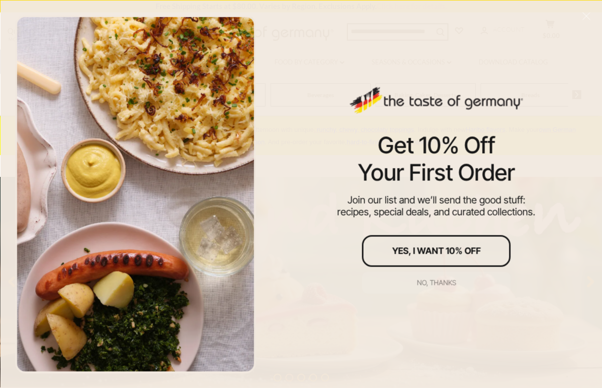
click at [436, 281] on div "No, thanks" at bounding box center [436, 282] width 39 height 7
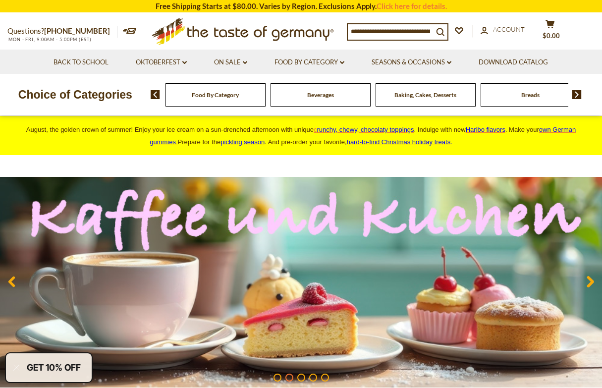
click at [581, 99] on div "Food By Category [GEOGRAPHIC_DATA] Baking, Cakes, Desserts Breads Candy Cereal …" at bounding box center [376, 95] width 451 height 24
click at [578, 97] on img at bounding box center [576, 94] width 9 height 9
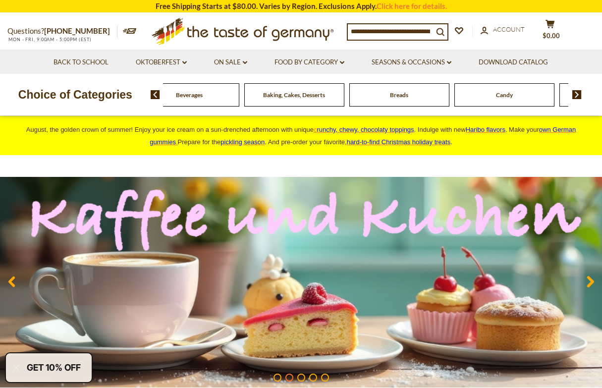
click at [576, 95] on img at bounding box center [576, 94] width 9 height 9
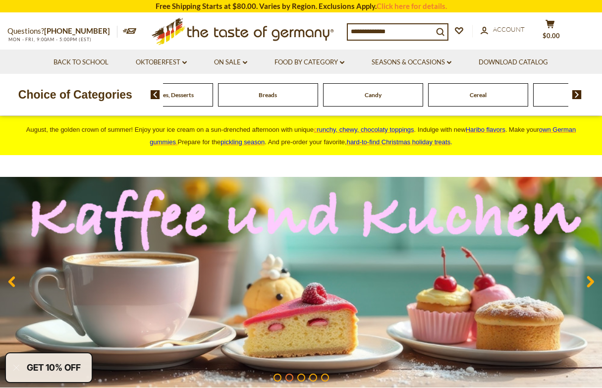
click at [576, 95] on img at bounding box center [576, 94] width 9 height 9
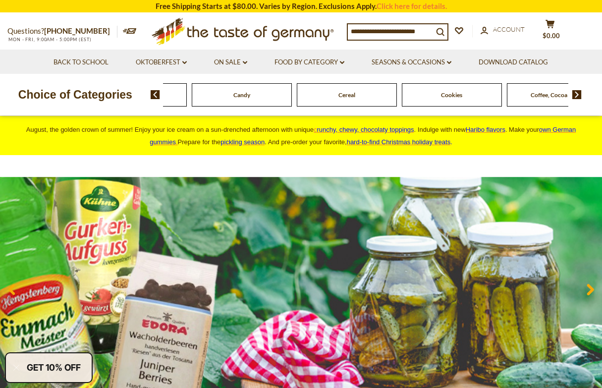
click at [576, 95] on img at bounding box center [576, 94] width 9 height 9
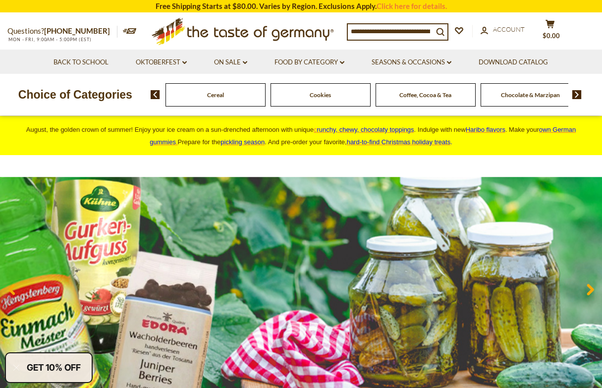
click at [576, 95] on img at bounding box center [576, 94] width 9 height 9
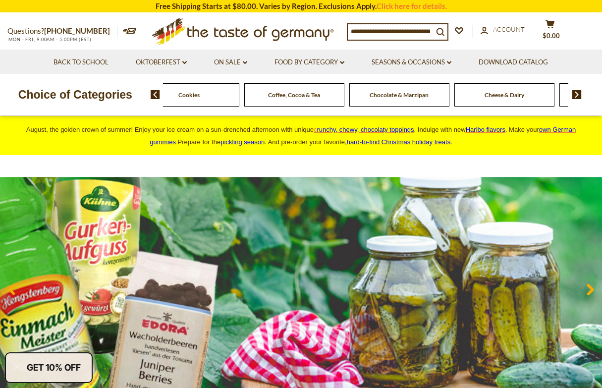
click at [576, 95] on img at bounding box center [576, 94] width 9 height 9
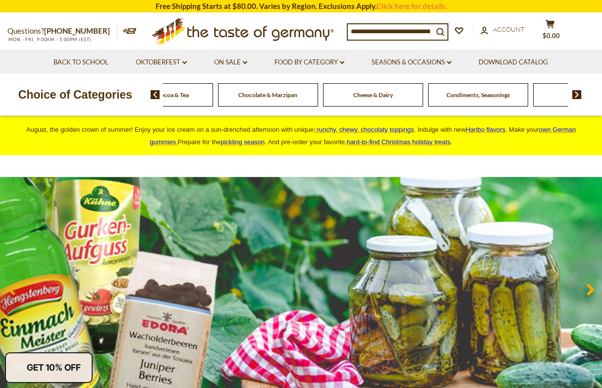
click at [576, 95] on img at bounding box center [576, 94] width 9 height 9
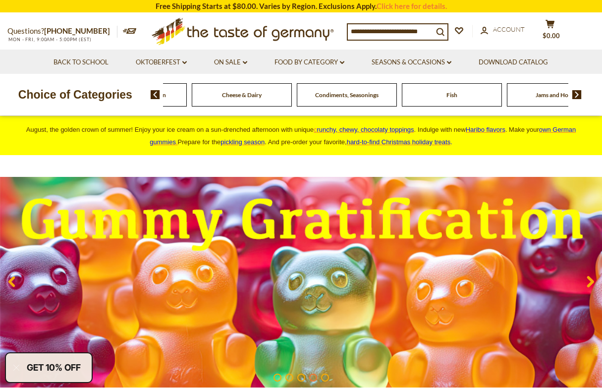
click at [455, 96] on span "Fish" at bounding box center [452, 94] width 11 height 7
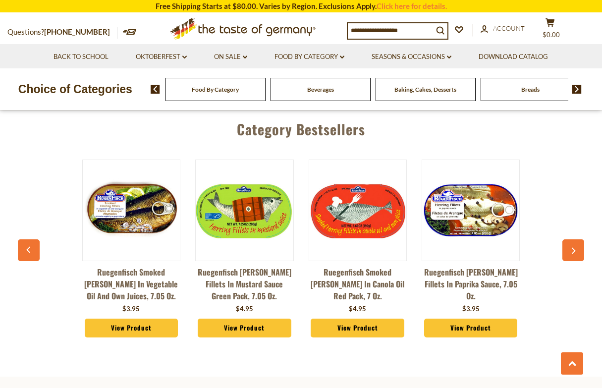
scroll to position [2538, 0]
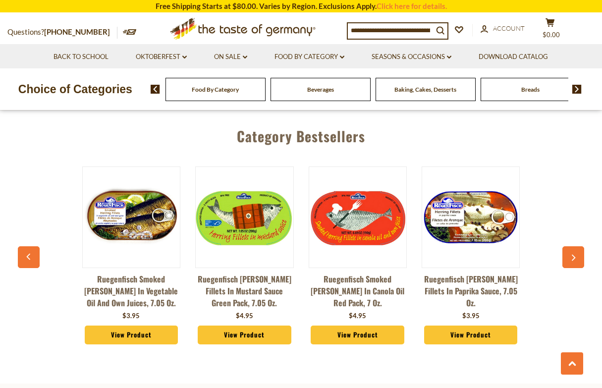
click at [578, 246] on button "button" at bounding box center [573, 257] width 22 height 22
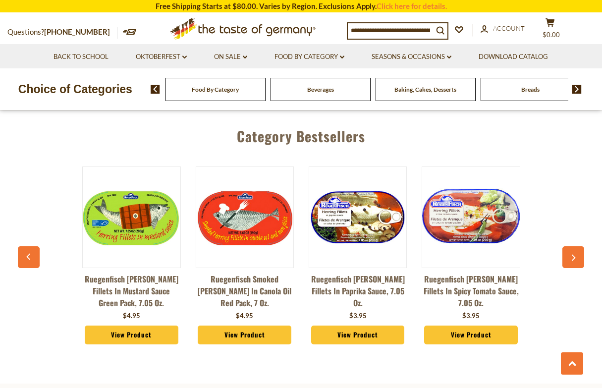
click at [578, 246] on button "button" at bounding box center [573, 257] width 22 height 22
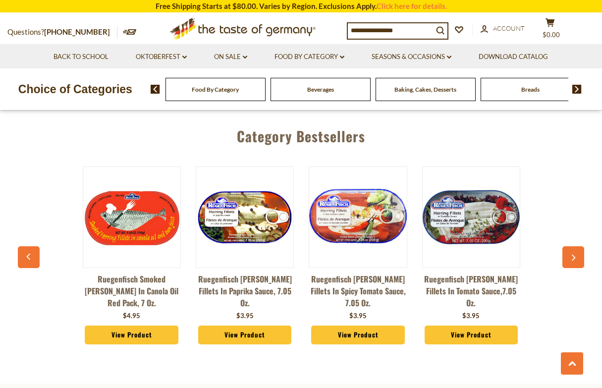
click at [578, 246] on button "button" at bounding box center [573, 257] width 22 height 22
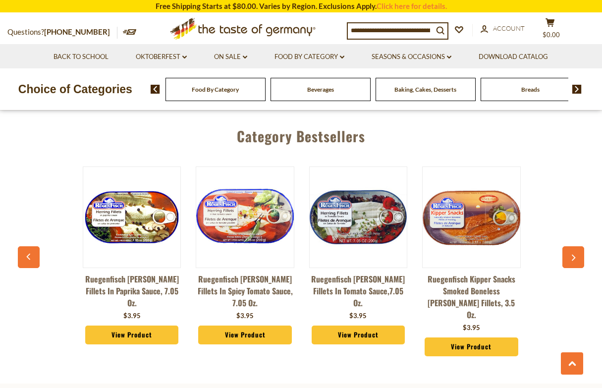
click at [578, 246] on button "button" at bounding box center [573, 257] width 22 height 22
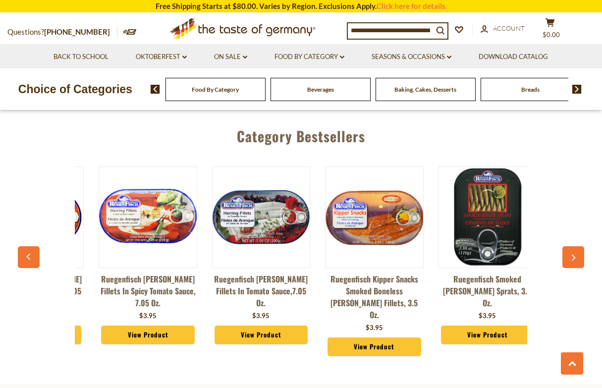
scroll to position [0, 452]
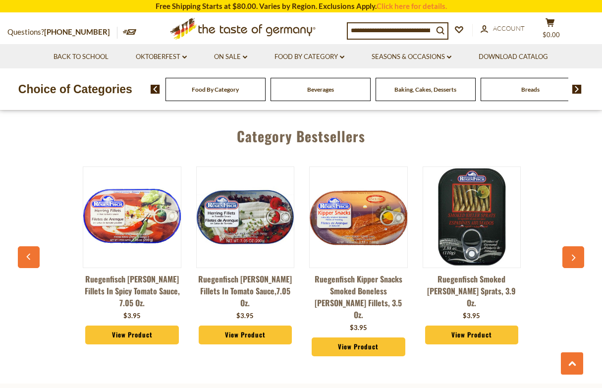
click at [578, 246] on button "button" at bounding box center [573, 257] width 22 height 22
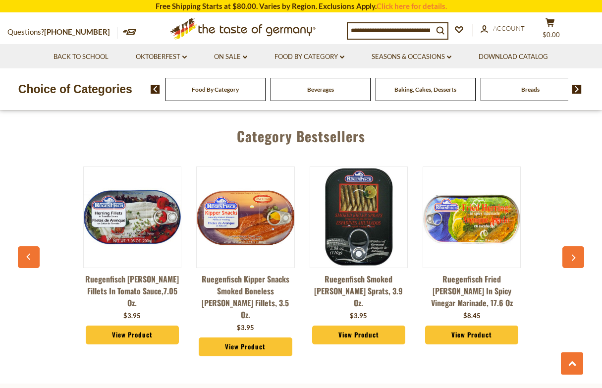
click at [578, 246] on button "button" at bounding box center [573, 257] width 22 height 22
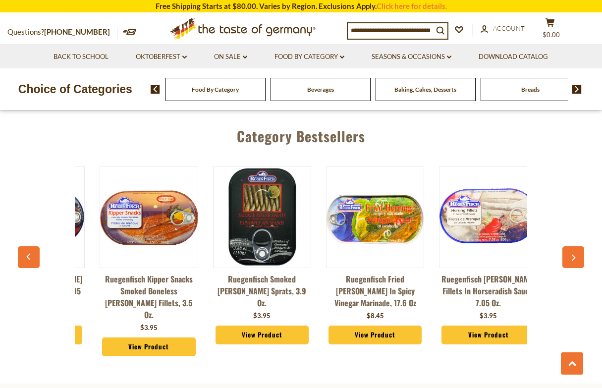
scroll to position [0, 678]
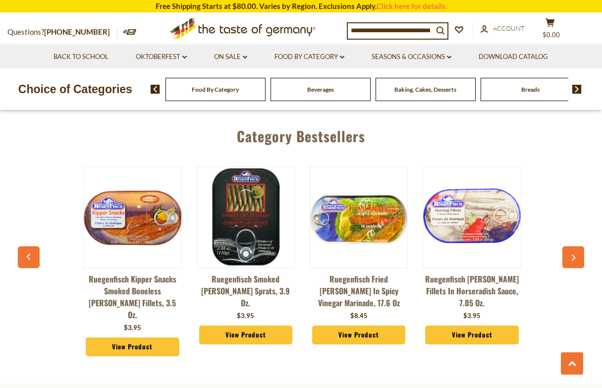
click at [578, 246] on button "button" at bounding box center [573, 257] width 22 height 22
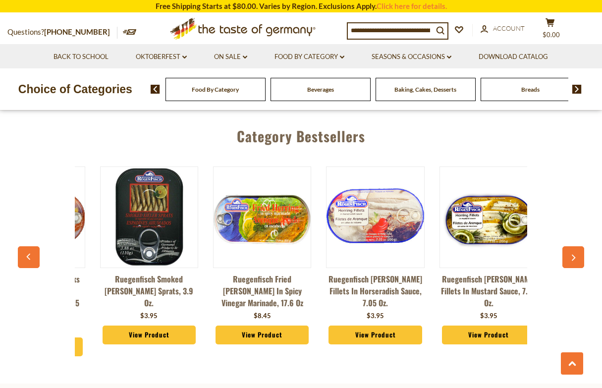
scroll to position [0, 791]
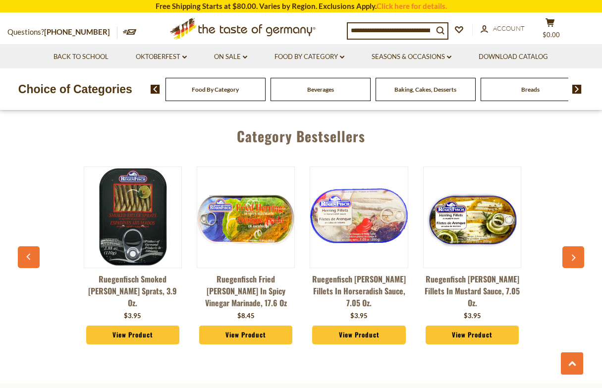
click at [578, 246] on button "button" at bounding box center [573, 257] width 22 height 22
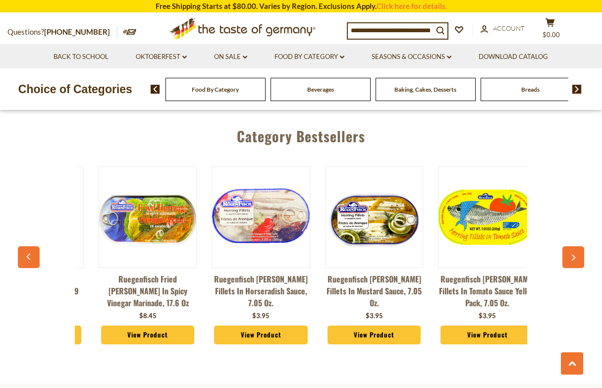
scroll to position [0, 904]
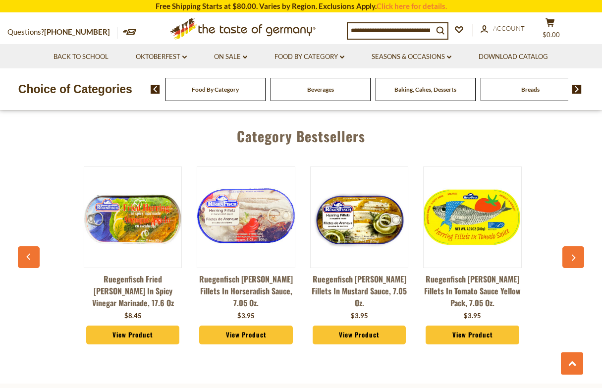
click at [578, 246] on button "button" at bounding box center [573, 257] width 22 height 22
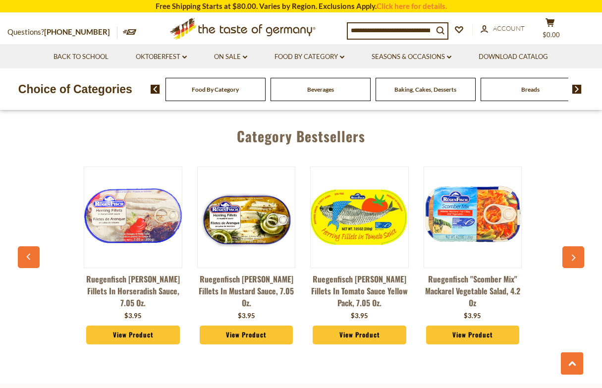
click at [578, 246] on button "button" at bounding box center [573, 257] width 22 height 22
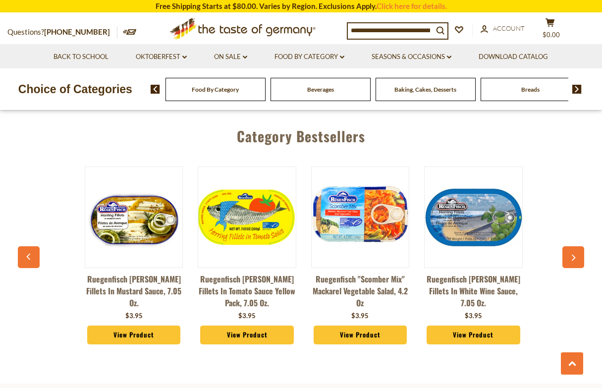
scroll to position [0, 1130]
click at [578, 246] on button "button" at bounding box center [573, 257] width 22 height 22
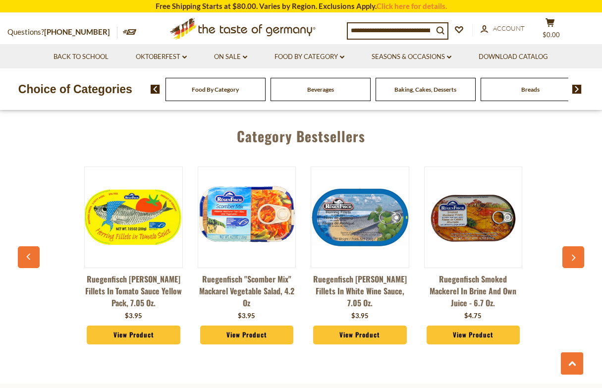
click at [578, 246] on button "button" at bounding box center [573, 257] width 22 height 22
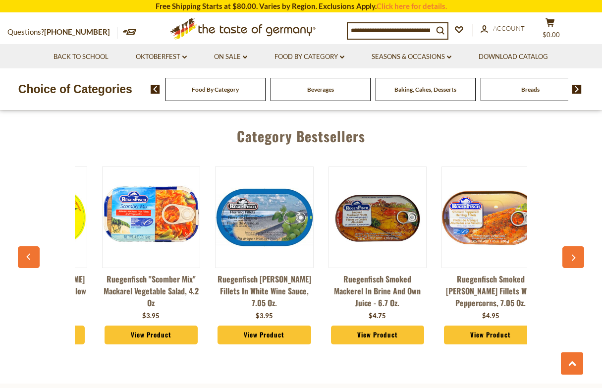
scroll to position [0, 1356]
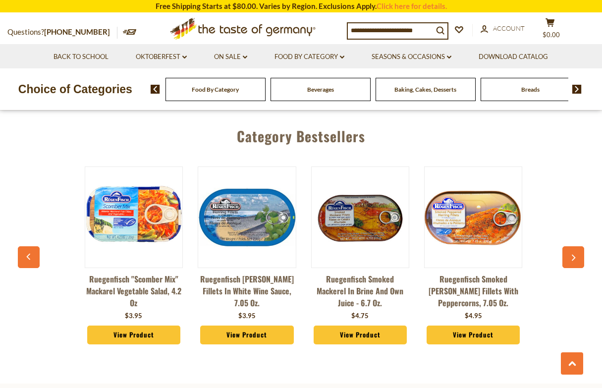
click at [571, 255] on icon "button" at bounding box center [573, 258] width 6 height 7
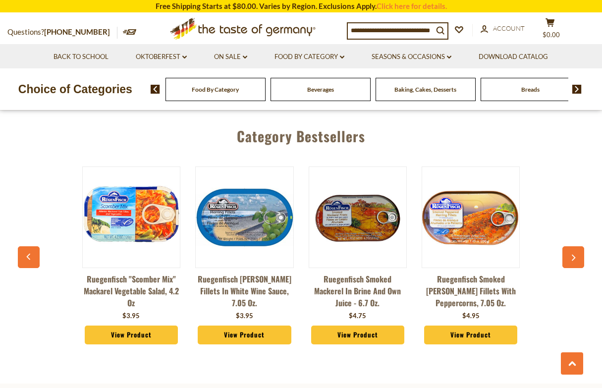
click at [571, 255] on icon "button" at bounding box center [573, 258] width 6 height 7
click at [359, 273] on link "Ruegenfisch Smoked Mackerel in Brine and Own Juice - 6.7 oz." at bounding box center [358, 291] width 98 height 36
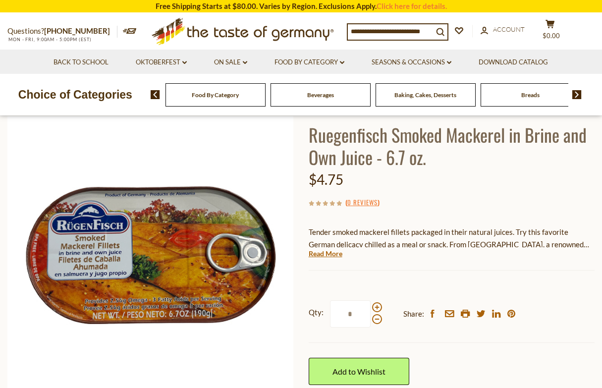
scroll to position [55, 0]
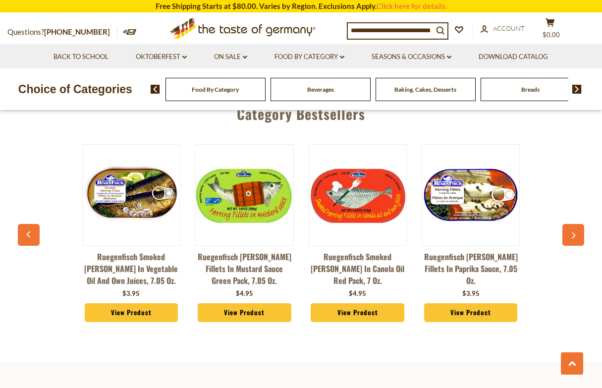
scroll to position [2542, 0]
